Goal: Task Accomplishment & Management: Manage account settings

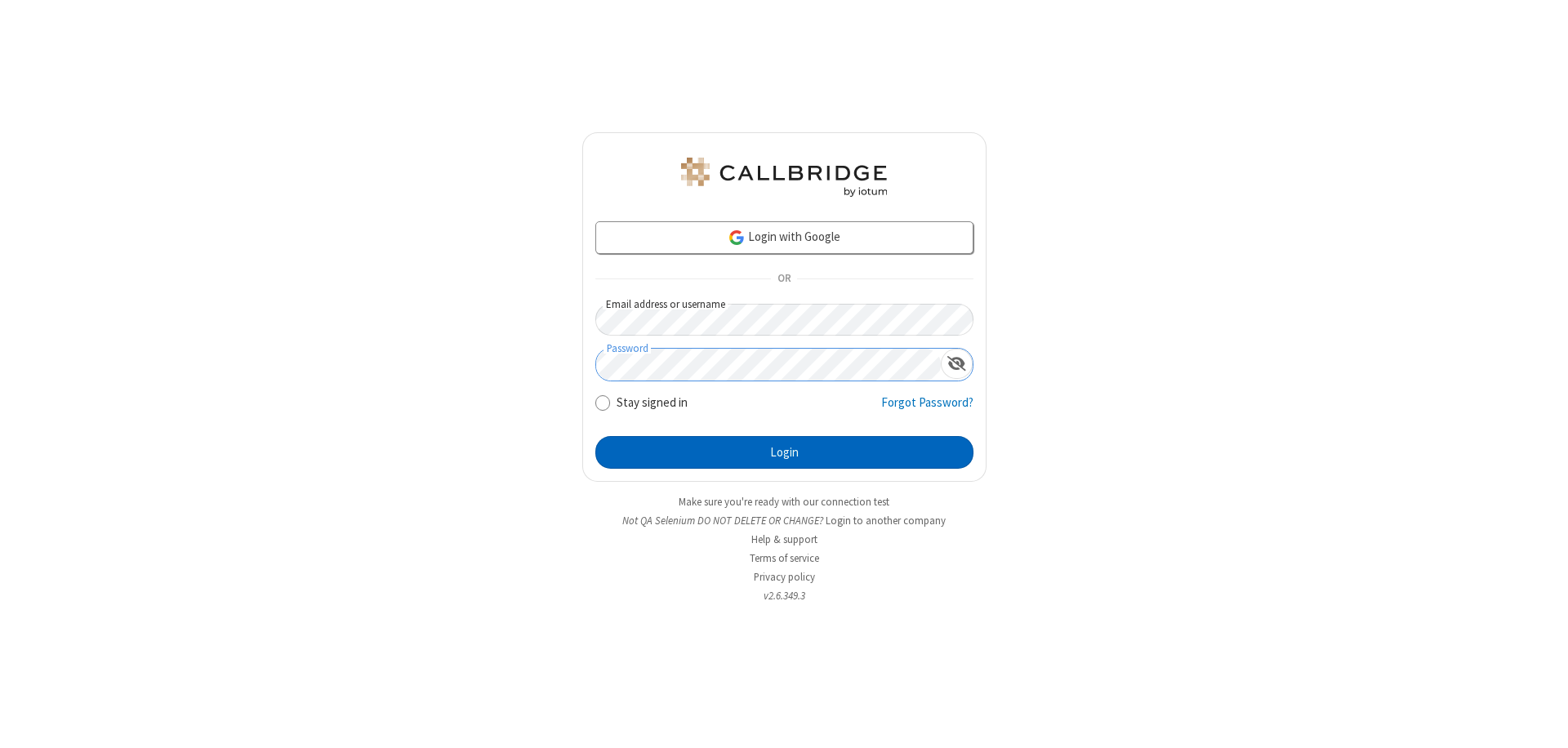
click at [784, 452] on button "Login" at bounding box center [785, 453] width 378 height 33
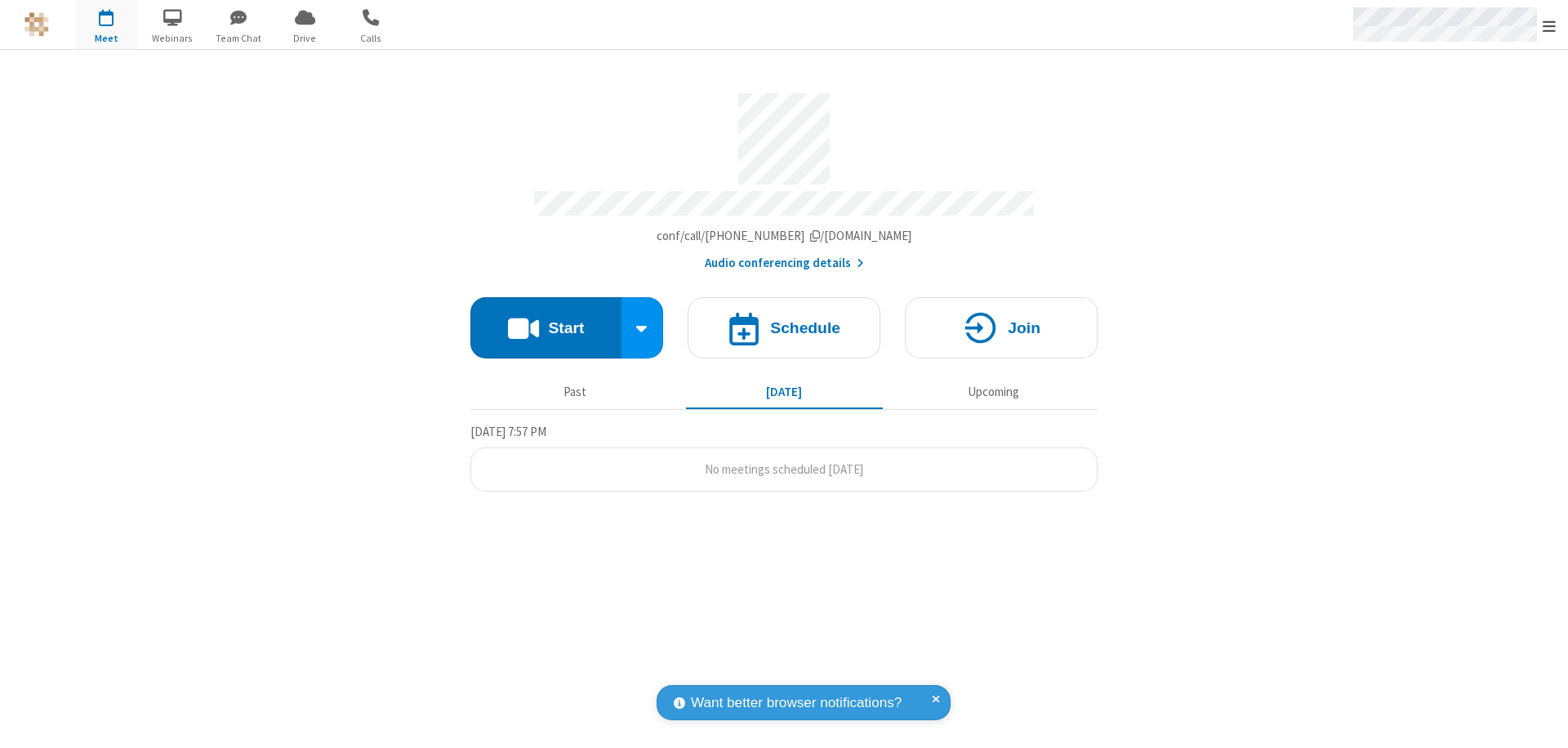
click at [1550, 24] on span "Open menu" at bounding box center [1549, 26] width 13 height 16
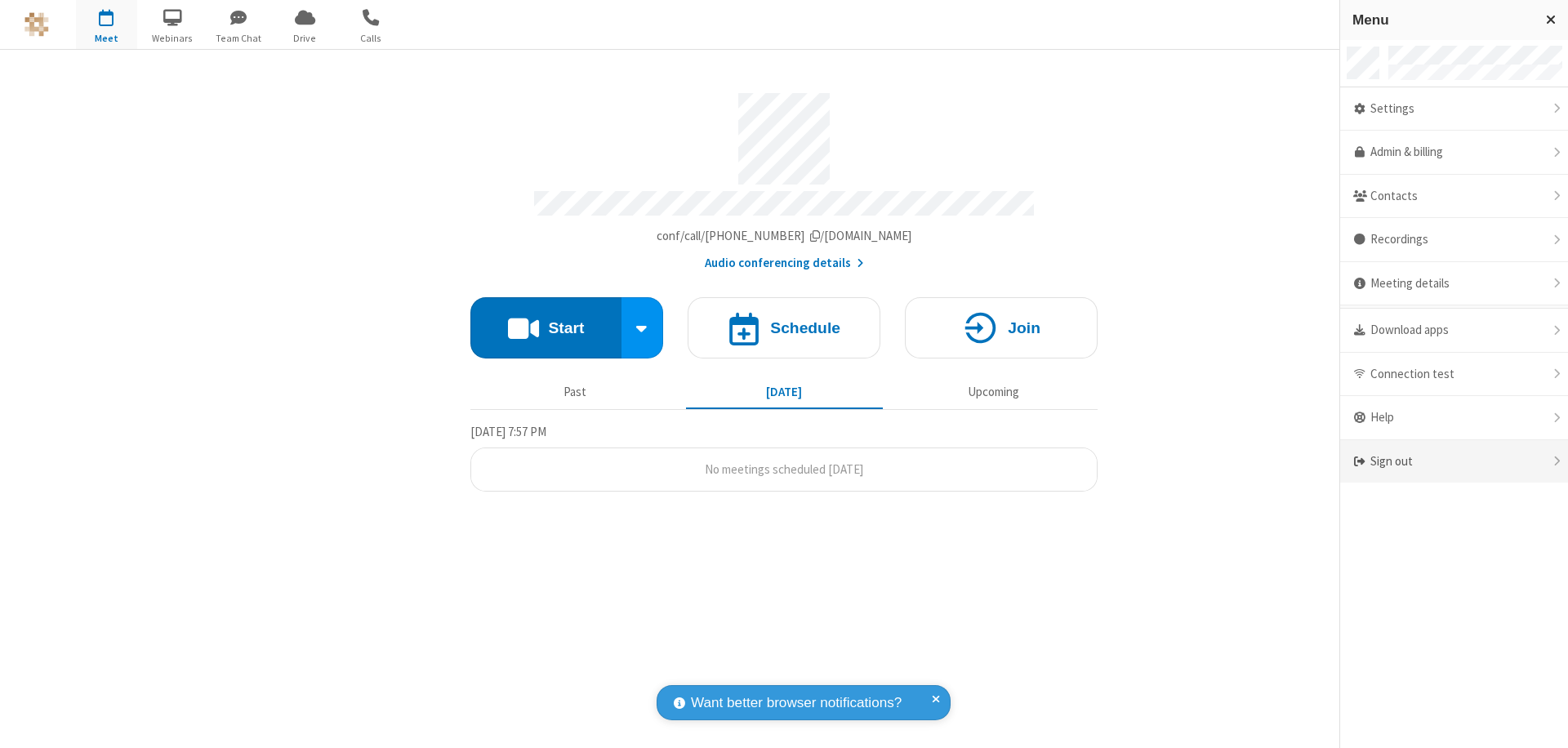
click at [1454, 462] on div "Sign out" at bounding box center [1454, 462] width 228 height 44
